Goal: Task Accomplishment & Management: Manage account settings

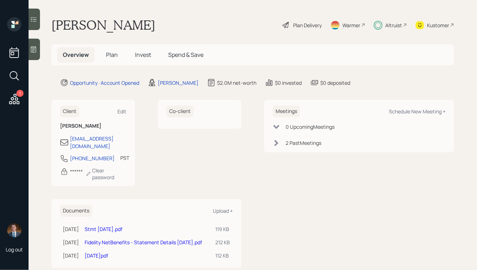
scroll to position [16, 0]
click at [389, 24] on div "Altruist" at bounding box center [393, 24] width 17 height 7
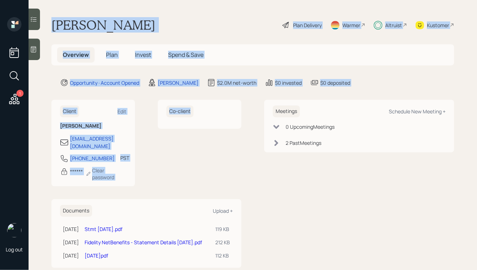
drag, startPoint x: 49, startPoint y: 20, endPoint x: 204, endPoint y: 157, distance: 207.6
click at [204, 157] on main "[PERSON_NAME] Plan Delivery Warmer Altruist Kustomer Overview Plan Invest Spend…" at bounding box center [253, 135] width 448 height 270
click at [204, 157] on div "Co-client" at bounding box center [200, 143] width 84 height 86
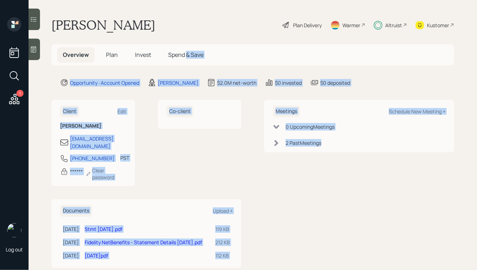
drag, startPoint x: 372, startPoint y: 154, endPoint x: 161, endPoint y: 36, distance: 241.7
click at [161, 36] on main "[PERSON_NAME] Plan Delivery Warmer Altruist Kustomer Overview Plan Invest Spend…" at bounding box center [253, 135] width 448 height 270
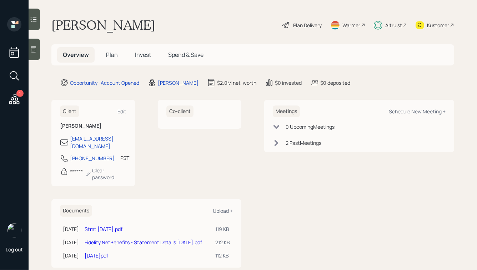
click at [107, 56] on span "Plan" at bounding box center [112, 55] width 12 height 8
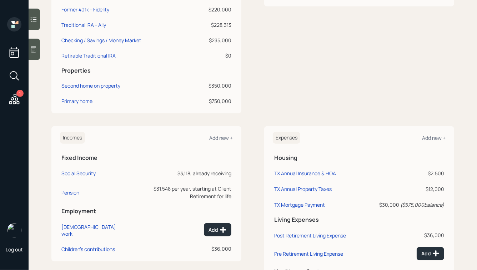
scroll to position [237, 0]
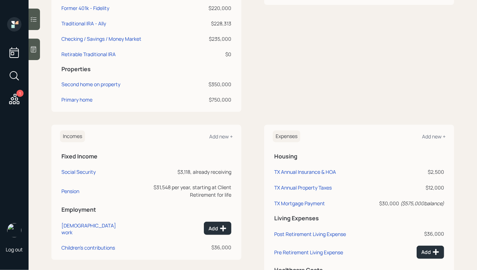
drag, startPoint x: 244, startPoint y: 105, endPoint x: 40, endPoint y: 53, distance: 210.1
click at [40, 53] on main "[PERSON_NAME] Plan Delivery Warmer Altruist Kustomer Overview Plan Invest Spend…" at bounding box center [253, 135] width 448 height 270
click at [77, 69] on h5 "Properties" at bounding box center [146, 69] width 170 height 7
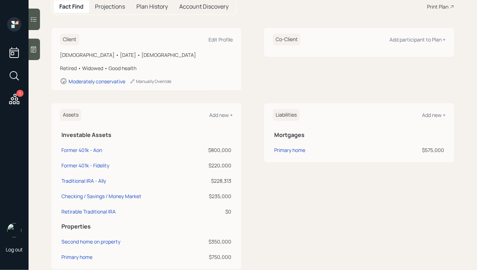
scroll to position [0, 0]
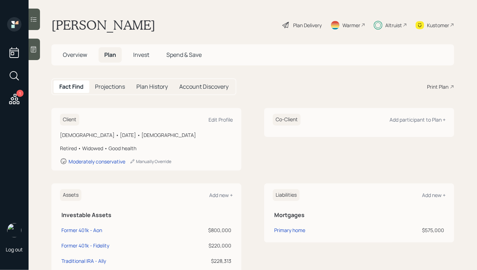
click at [73, 52] on span "Overview" at bounding box center [75, 55] width 24 height 8
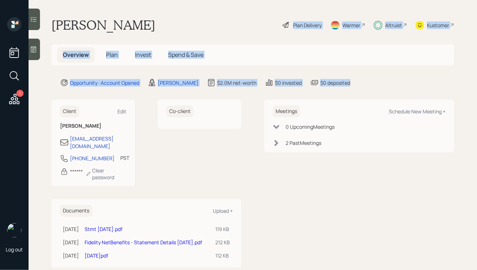
drag, startPoint x: 373, startPoint y: 85, endPoint x: 207, endPoint y: 4, distance: 184.3
click at [208, 5] on main "[PERSON_NAME] Plan Delivery Warmer Altruist Kustomer Overview Plan Invest Spend…" at bounding box center [253, 135] width 448 height 270
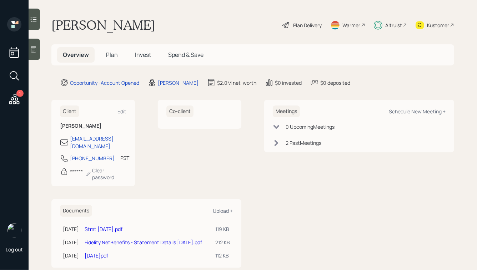
click at [197, 22] on div "[PERSON_NAME] Plan Delivery Warmer Altruist Kustomer" at bounding box center [252, 25] width 403 height 16
click at [108, 53] on span "Plan" at bounding box center [112, 55] width 12 height 8
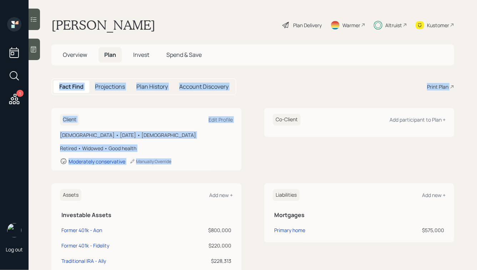
drag, startPoint x: 195, startPoint y: 166, endPoint x: 43, endPoint y: 70, distance: 180.6
click at [43, 70] on main "[PERSON_NAME] Plan Delivery Warmer Altruist Kustomer Overview Plan Invest Spend…" at bounding box center [253, 135] width 448 height 270
click at [55, 74] on main "[PERSON_NAME] Plan Delivery Warmer Altruist Kustomer Overview Plan Invest Spend…" at bounding box center [253, 135] width 448 height 270
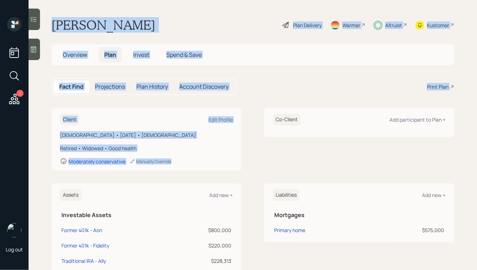
drag, startPoint x: 53, startPoint y: 25, endPoint x: 193, endPoint y: 164, distance: 196.9
click at [193, 164] on main "[PERSON_NAME] Plan Delivery Warmer Altruist Kustomer Overview Plan Invest Spend…" at bounding box center [253, 135] width 448 height 270
click at [193, 164] on div "Moderately conservative Manually Override" at bounding box center [146, 160] width 173 height 7
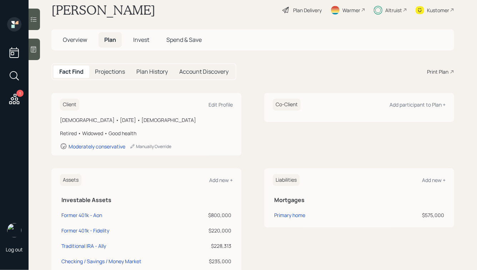
scroll to position [15, 0]
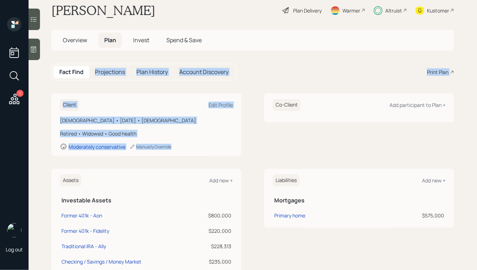
drag, startPoint x: 198, startPoint y: 154, endPoint x: 100, endPoint y: 59, distance: 136.3
click at [101, 60] on main "[PERSON_NAME] Plan Delivery Warmer Altruist Kustomer Overview Plan Invest Spend…" at bounding box center [253, 135] width 448 height 270
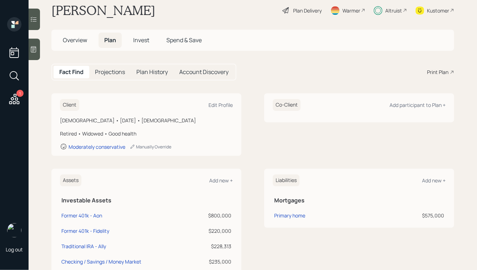
click at [73, 61] on main "[PERSON_NAME] Plan Delivery Warmer Altruist Kustomer Overview Plan Invest Spend…" at bounding box center [253, 135] width 448 height 270
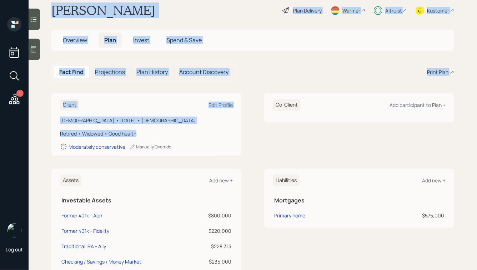
drag, startPoint x: 51, startPoint y: 10, endPoint x: 186, endPoint y: 136, distance: 184.7
click at [186, 136] on main "[PERSON_NAME] Plan Delivery Warmer Altruist Kustomer Overview Plan Invest Spend…" at bounding box center [253, 135] width 448 height 270
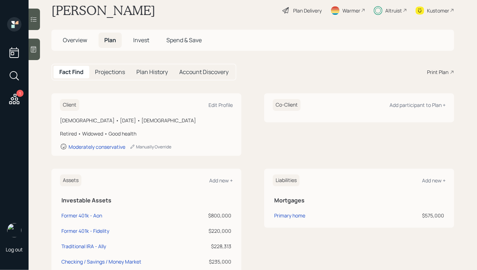
click at [189, 149] on div "Moderately conservative Manually Override" at bounding box center [146, 146] width 173 height 7
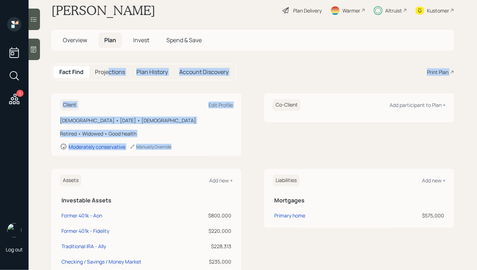
drag, startPoint x: 204, startPoint y: 156, endPoint x: 86, endPoint y: 48, distance: 159.5
click at [87, 50] on main "[PERSON_NAME] Plan Delivery Warmer Altruist Kustomer Overview Plan Invest Spend…" at bounding box center [253, 135] width 448 height 270
click at [83, 54] on main "[PERSON_NAME] Plan Delivery Warmer Altruist Kustomer Overview Plan Invest Spend…" at bounding box center [253, 135] width 448 height 270
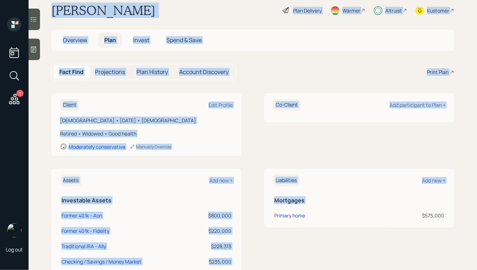
drag, startPoint x: 51, startPoint y: 8, endPoint x: 313, endPoint y: 210, distance: 330.6
click at [313, 210] on main "[PERSON_NAME] Plan Delivery Warmer Altruist Kustomer Overview Plan Invest Spend…" at bounding box center [253, 135] width 448 height 270
click at [357, 230] on div "Liabilities Add new + Mortgages Primary home $575,000" at bounding box center [359, 252] width 190 height 166
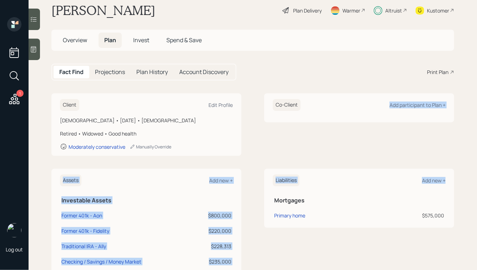
drag, startPoint x: 427, startPoint y: 234, endPoint x: 280, endPoint y: 102, distance: 197.7
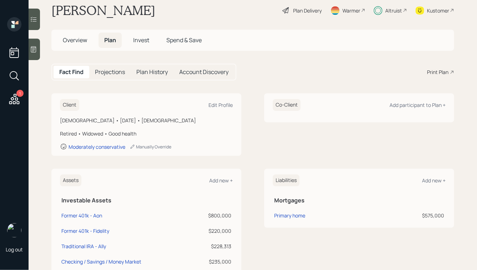
click at [260, 89] on main "[PERSON_NAME] Plan Delivery Warmer Altruist Kustomer Overview Plan Invest Spend…" at bounding box center [253, 135] width 448 height 270
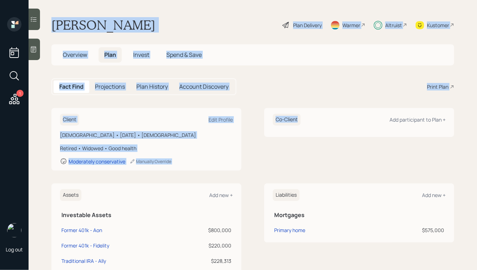
drag, startPoint x: 51, startPoint y: 22, endPoint x: 295, endPoint y: 172, distance: 286.6
click at [295, 172] on main "[PERSON_NAME] Plan Delivery Warmer Altruist Kustomer Overview Plan Invest Spend…" at bounding box center [253, 135] width 448 height 270
click at [312, 150] on div "Co-Client Add participant to Plan +" at bounding box center [359, 139] width 190 height 62
drag, startPoint x: 52, startPoint y: 21, endPoint x: 286, endPoint y: 172, distance: 278.6
click at [286, 172] on main "[PERSON_NAME] Plan Delivery Warmer Altruist Kustomer Overview Plan Invest Spend…" at bounding box center [253, 135] width 448 height 270
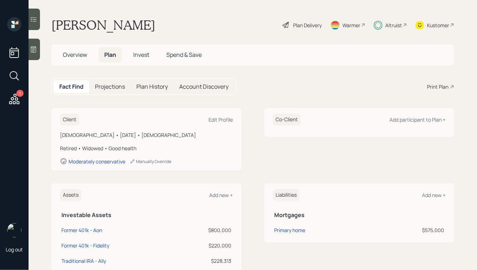
click at [375, 159] on div "Co-Client Add participant to Plan +" at bounding box center [359, 139] width 190 height 62
drag, startPoint x: 114, startPoint y: 25, endPoint x: 63, endPoint y: 22, distance: 50.4
click at [64, 22] on div "[PERSON_NAME] Plan Delivery Warmer Altruist Kustomer" at bounding box center [252, 25] width 403 height 16
click at [63, 22] on h1 "[PERSON_NAME]" at bounding box center [103, 25] width 104 height 16
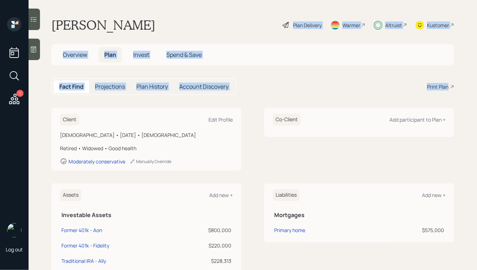
drag, startPoint x: 464, startPoint y: 90, endPoint x: 250, endPoint y: -3, distance: 233.7
click at [250, 0] on html "1 Log out [PERSON_NAME] Plan Delivery Warmer Altruist Kustomer Overview Plan In…" at bounding box center [238, 135] width 477 height 270
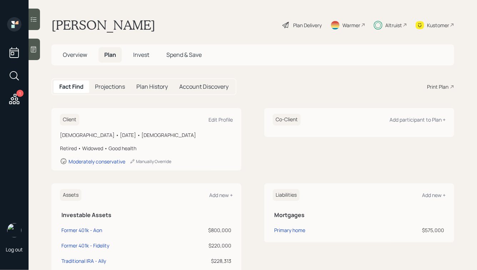
click at [196, 22] on div "[PERSON_NAME] Plan Delivery Warmer Altruist Kustomer" at bounding box center [252, 25] width 403 height 16
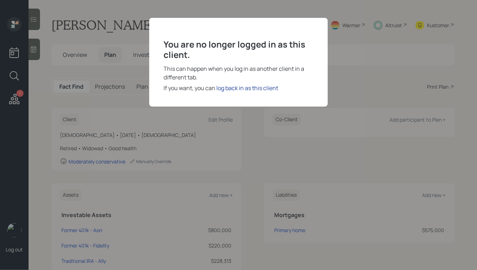
click at [224, 87] on div "log back in as this client" at bounding box center [247, 88] width 62 height 9
